Goal: Transaction & Acquisition: Download file/media

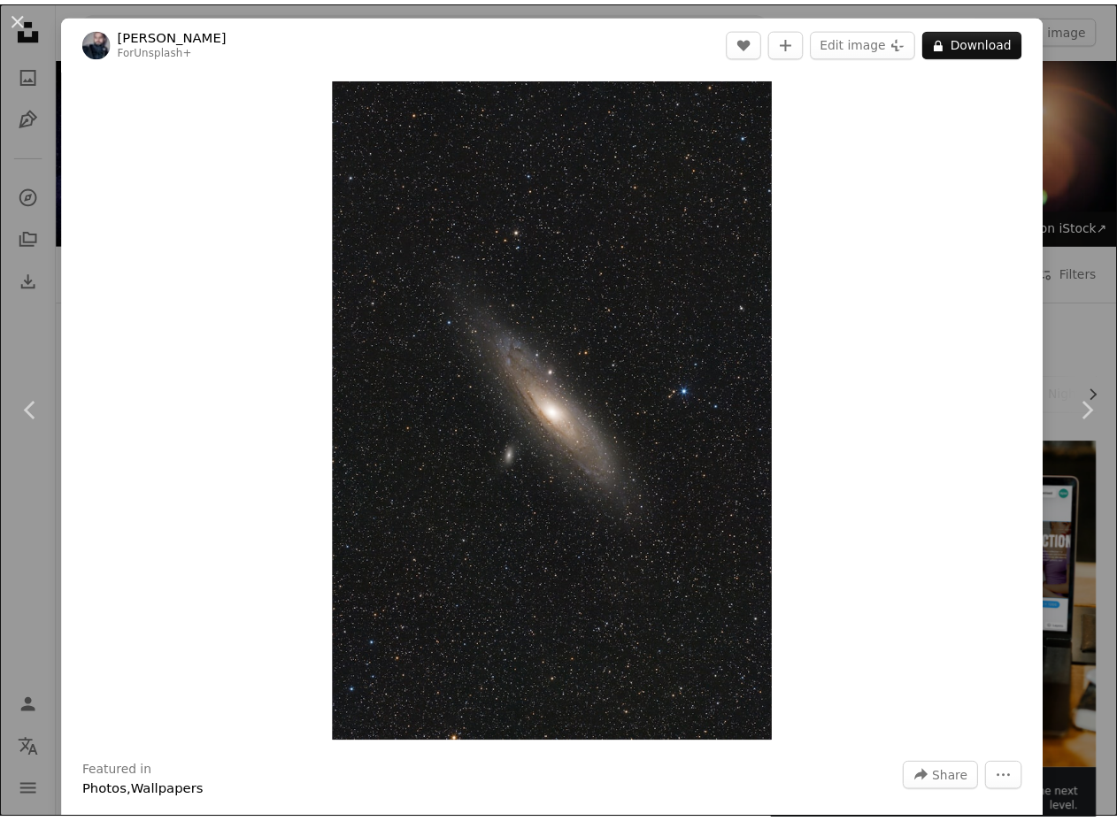
scroll to position [1947, 0]
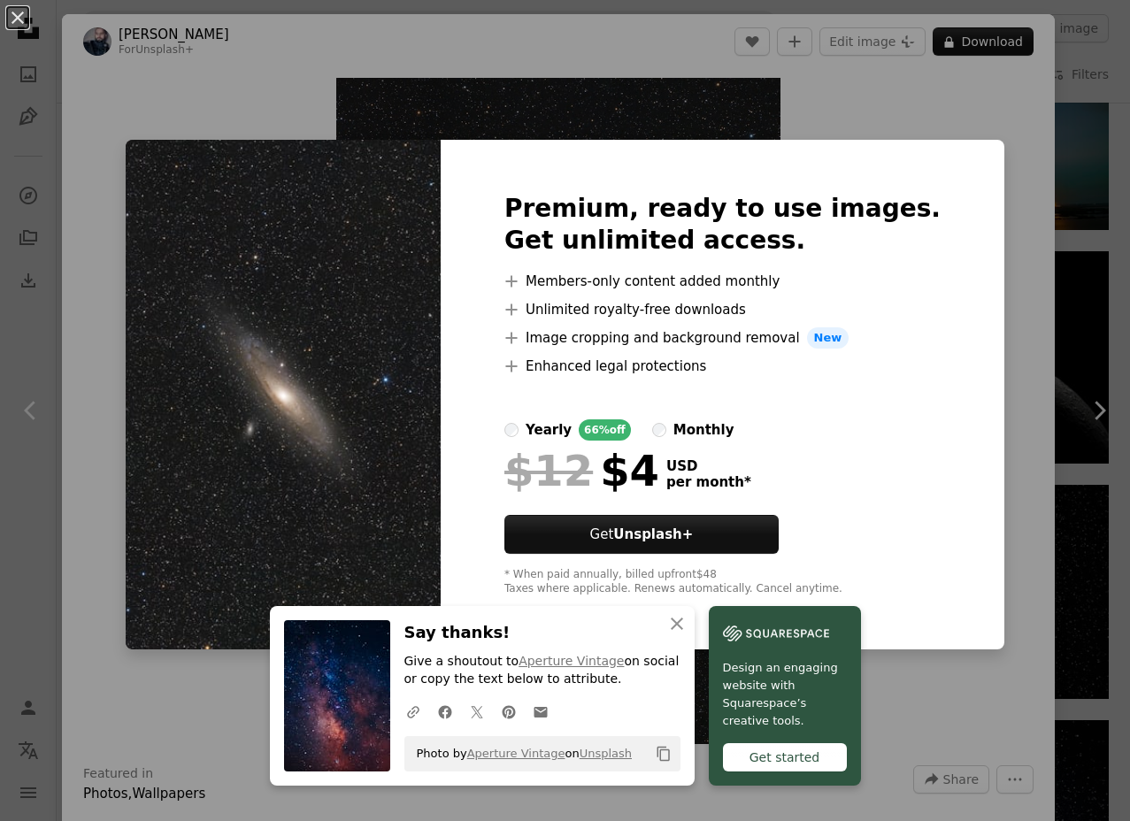
click at [112, 526] on div "An X shape An X shape Close Say thanks! Give a shoutout to Aperture Vintage on …" at bounding box center [565, 410] width 1130 height 821
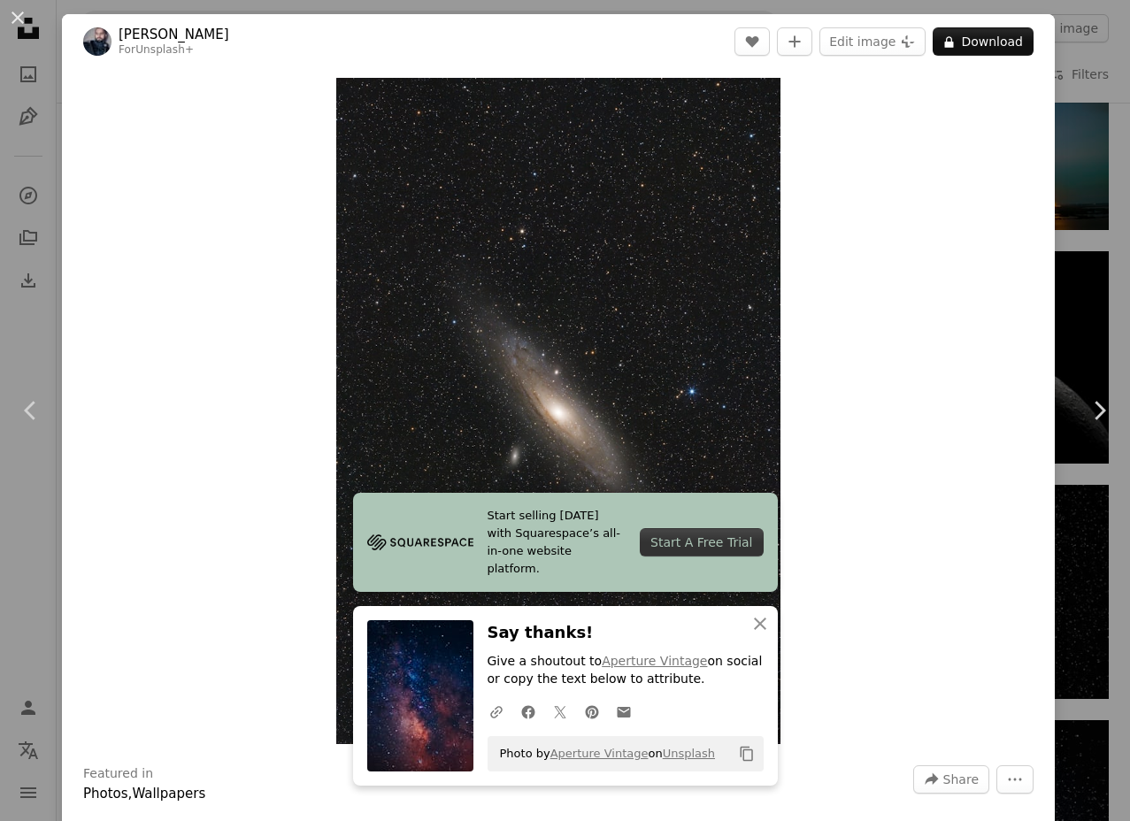
click at [12, 558] on div "An X shape Chevron left Chevron right Start selling [DATE] with Squarespace’s a…" at bounding box center [565, 410] width 1130 height 821
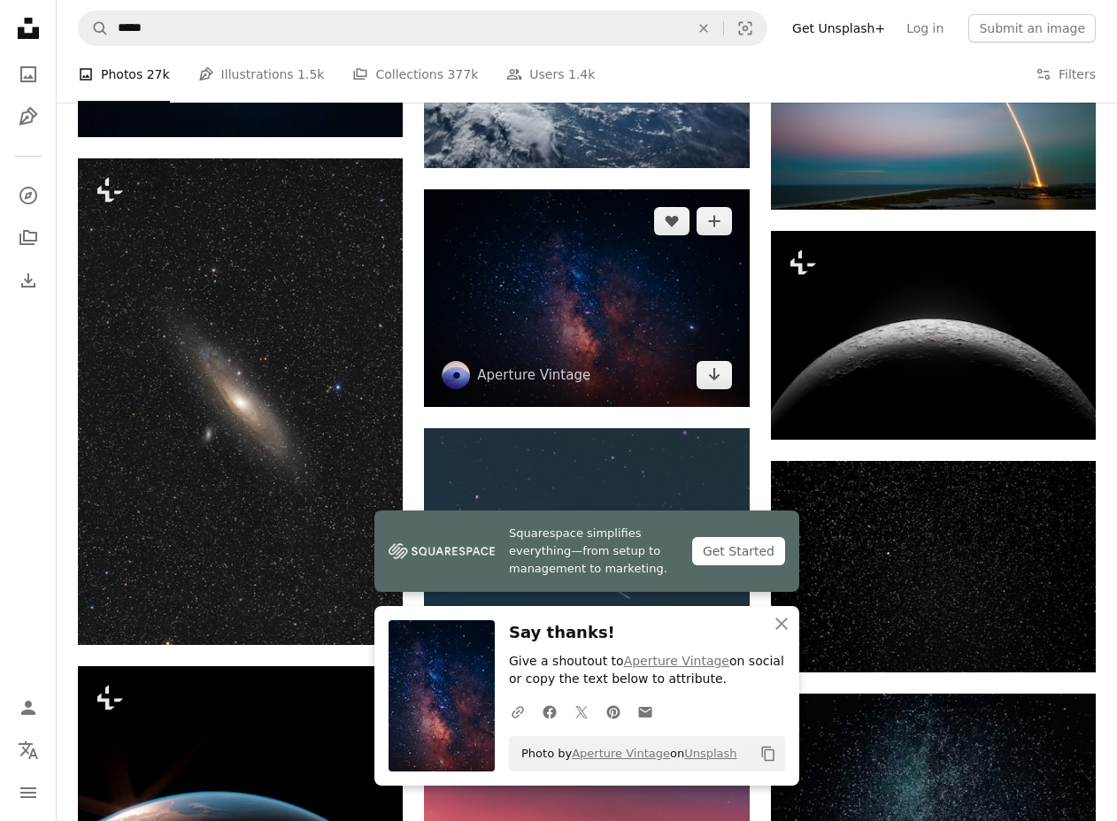
click at [575, 300] on img at bounding box center [586, 297] width 325 height 217
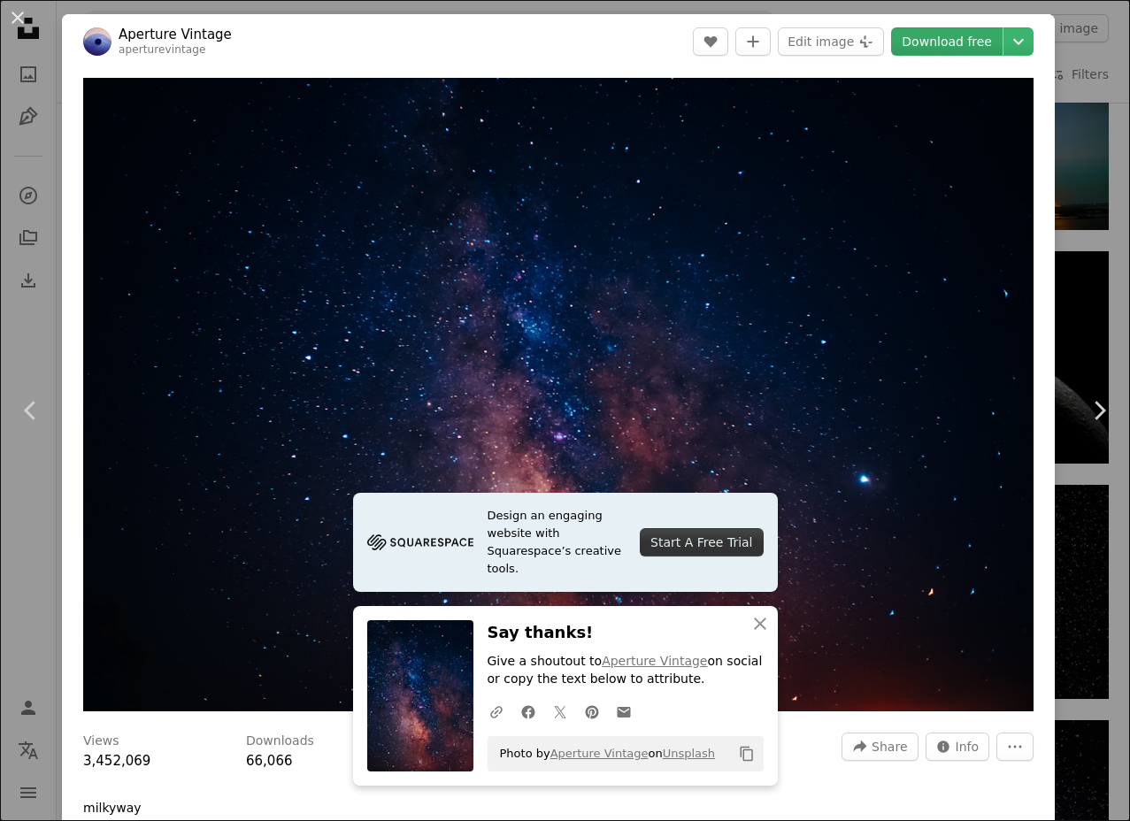
click at [938, 46] on link "Download free" at bounding box center [947, 41] width 112 height 28
click at [58, 534] on div "An X shape Chevron left Chevron right Design an engaging website with Squarespa…" at bounding box center [565, 410] width 1130 height 821
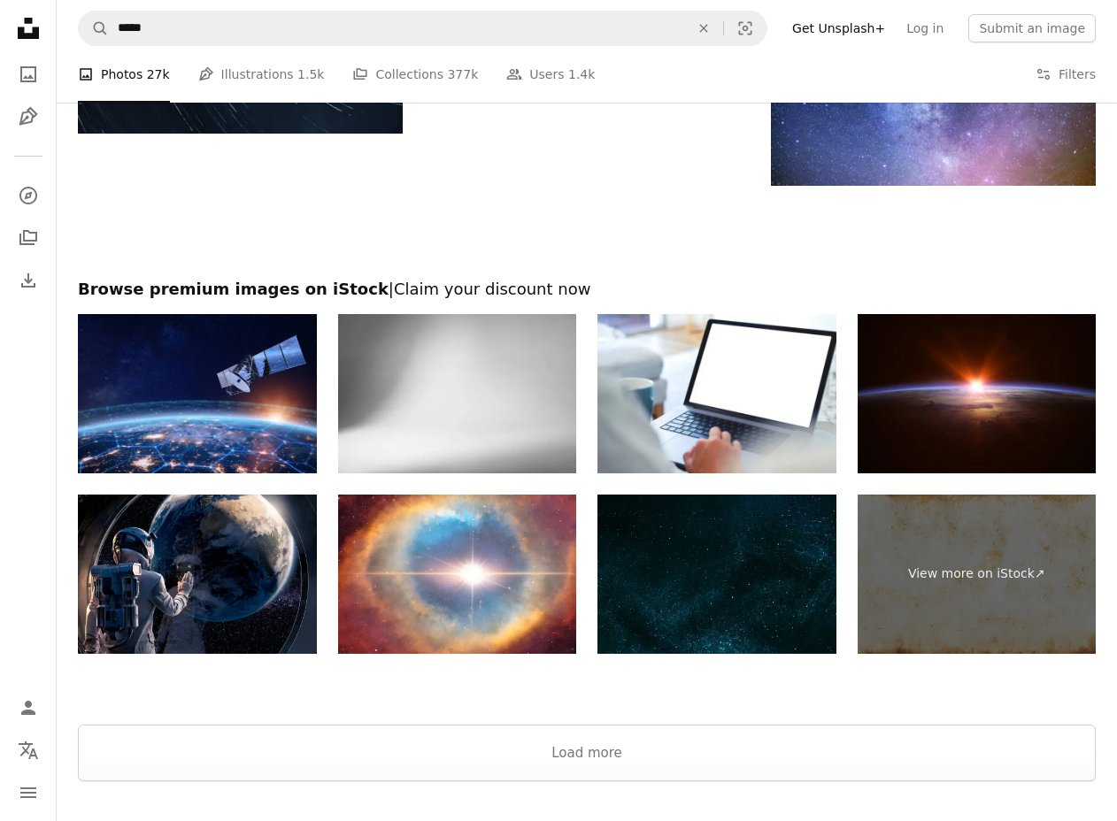
scroll to position [4779, 0]
